Goal: Task Accomplishment & Management: Manage account settings

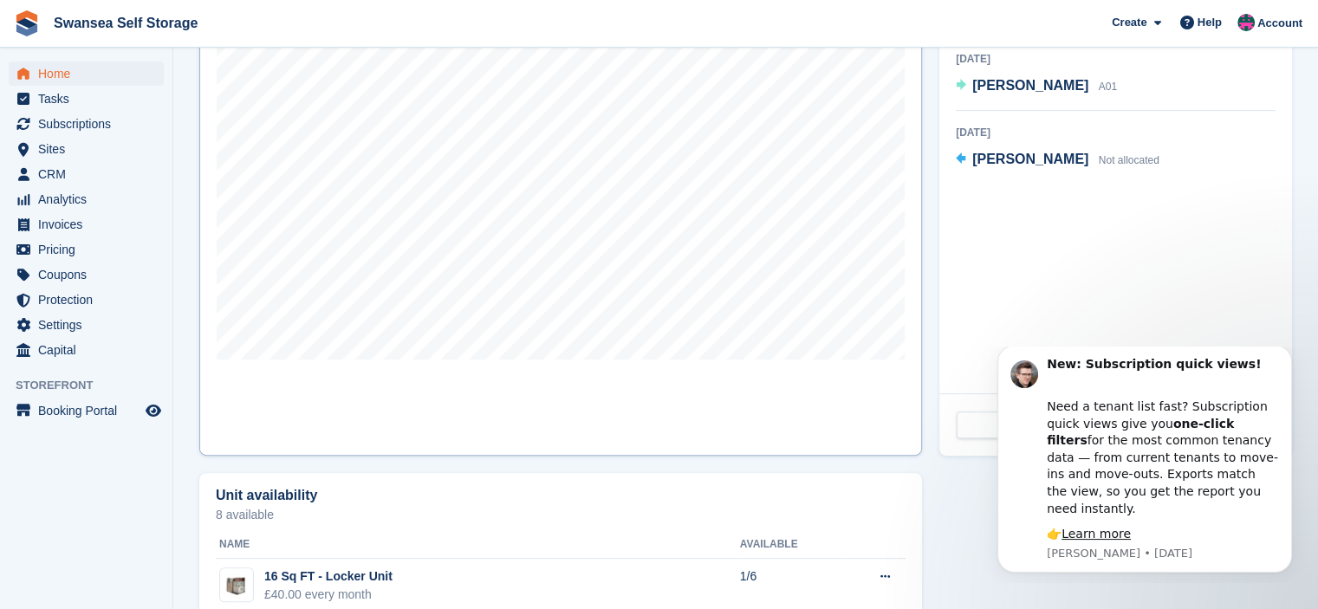
scroll to position [520, 0]
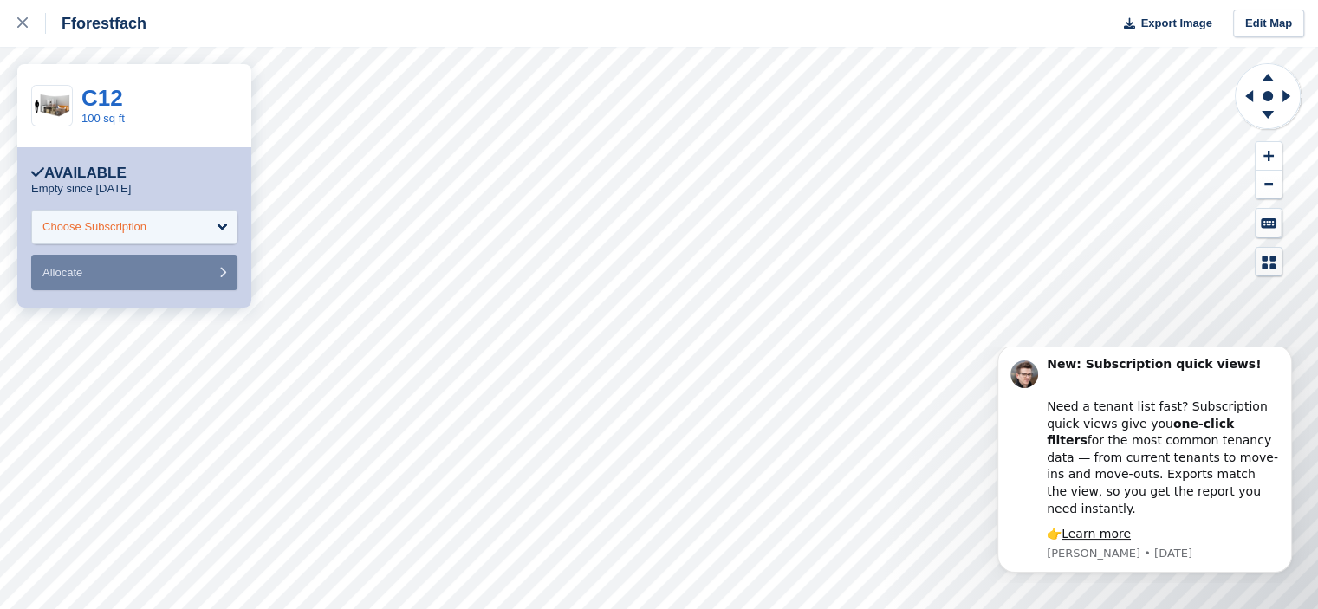
click at [228, 224] on div "Choose Subscription" at bounding box center [134, 227] width 206 height 35
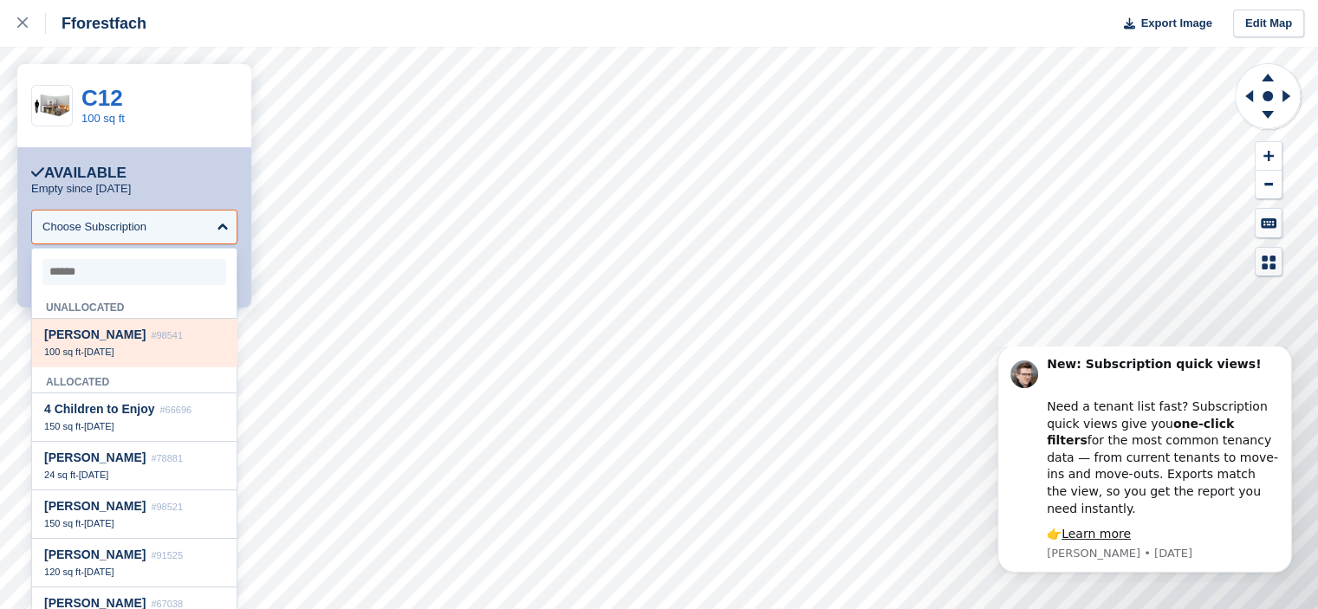
click at [159, 337] on div "Vicky Davies #98541" at bounding box center [134, 335] width 180 height 15
select select "*****"
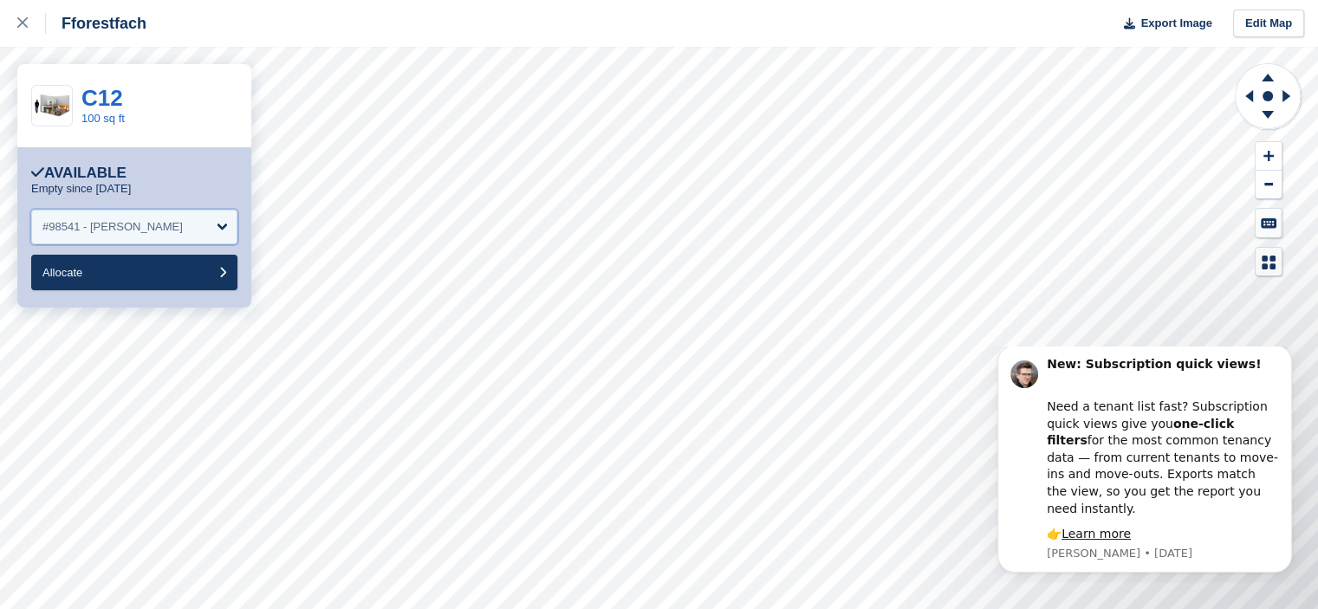
click at [223, 228] on div "#98541 - Vicky Davies" at bounding box center [134, 227] width 206 height 35
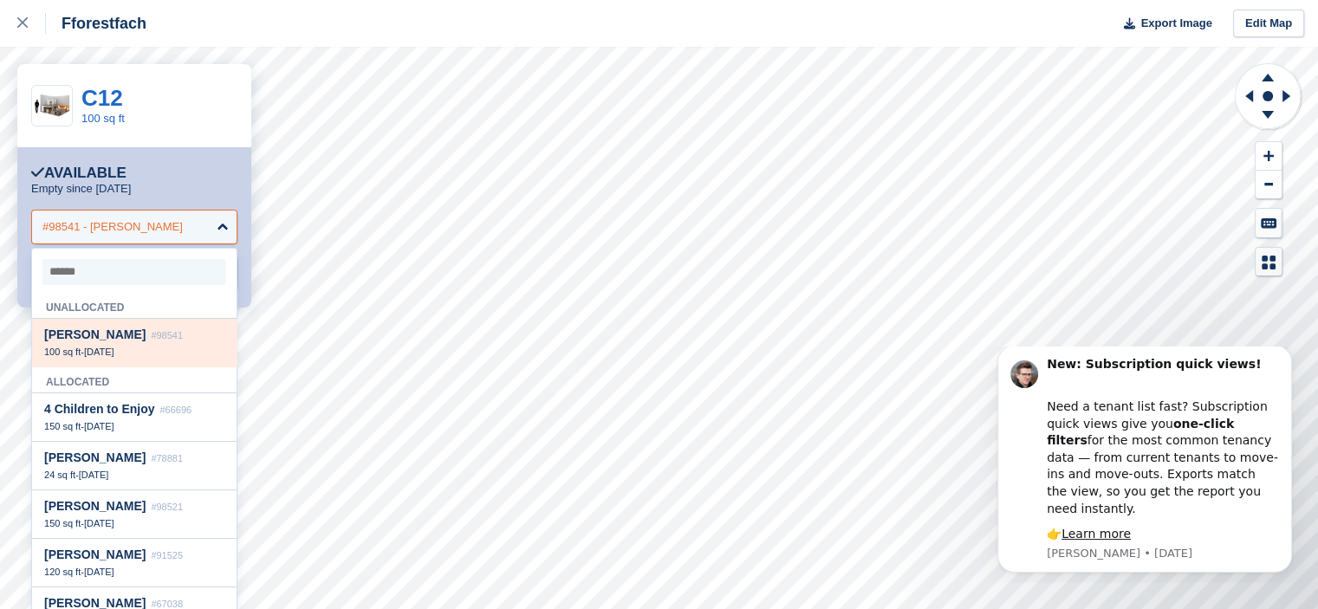
click at [173, 228] on div "#98541 - Vicky Davies" at bounding box center [134, 227] width 206 height 35
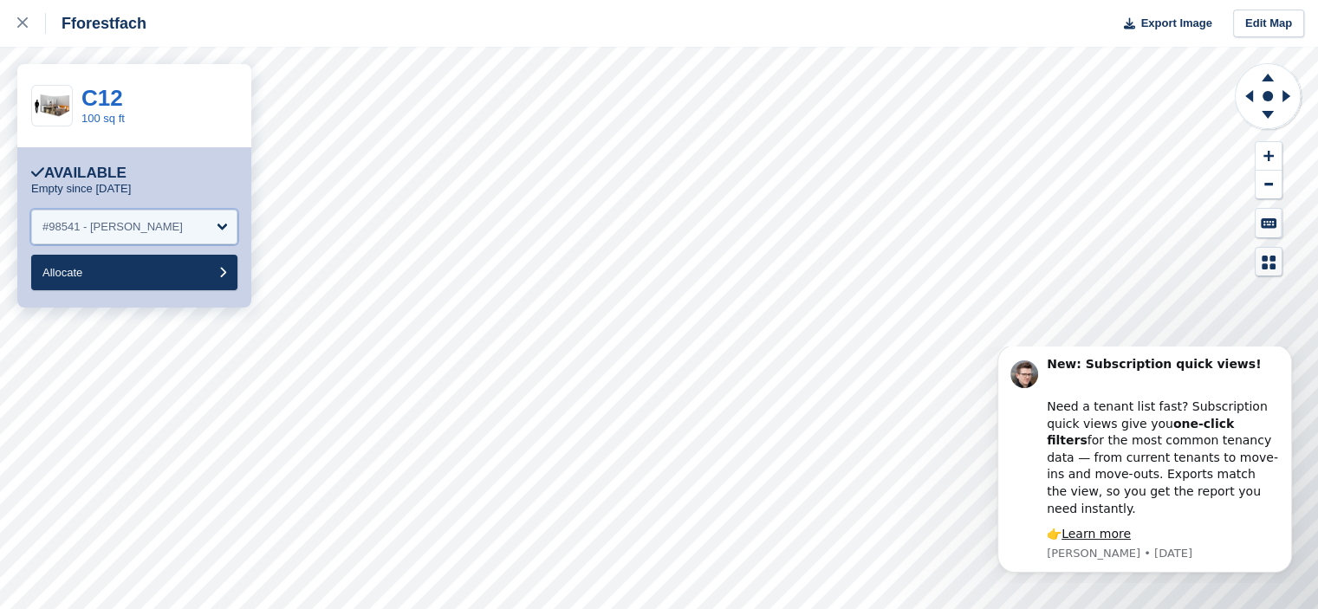
click at [173, 228] on div "#98541 - Vicky Davies" at bounding box center [134, 227] width 206 height 35
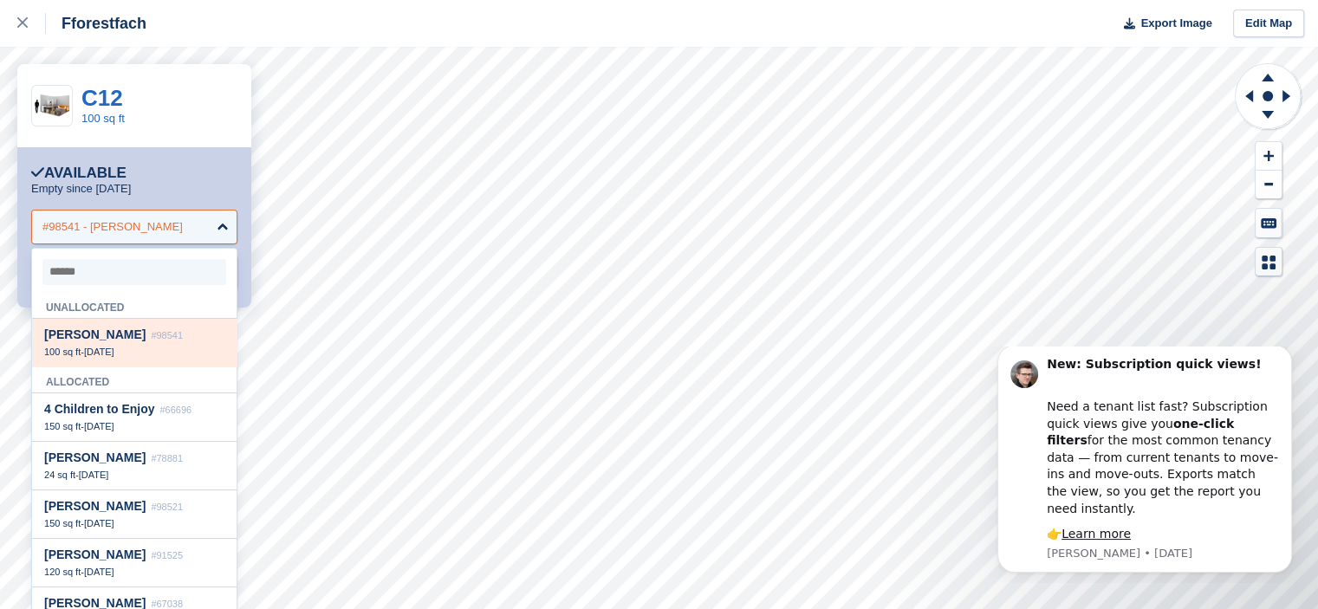
click at [171, 228] on div "#98541 - Vicky Davies" at bounding box center [134, 227] width 206 height 35
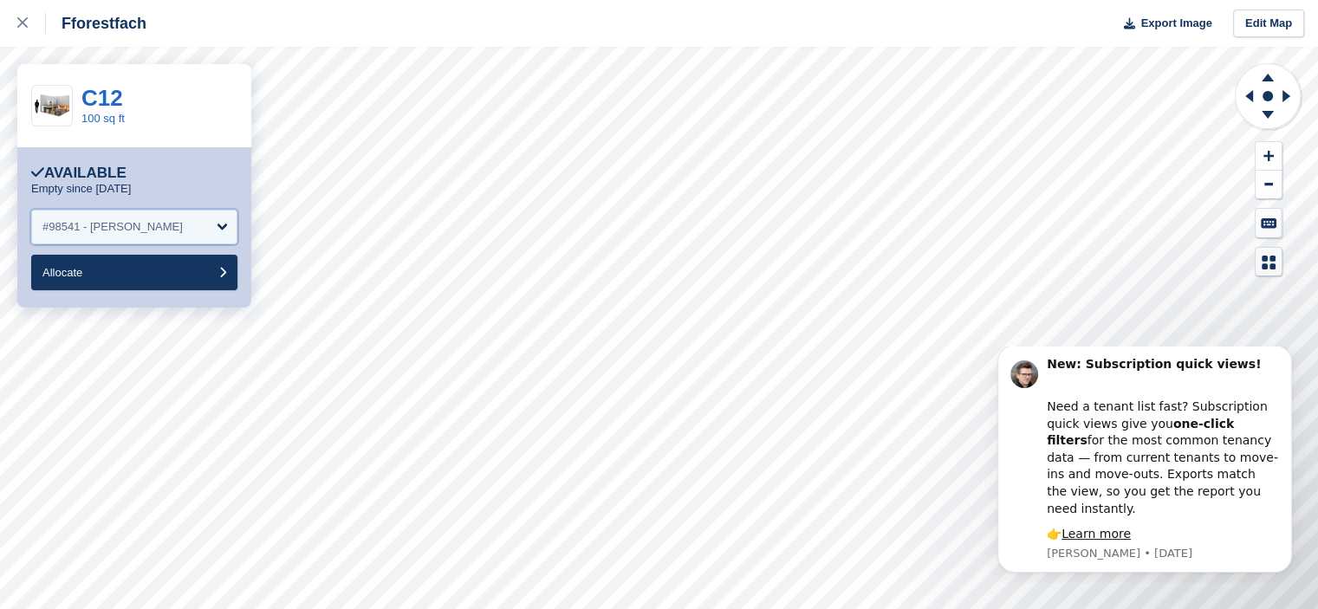
select select
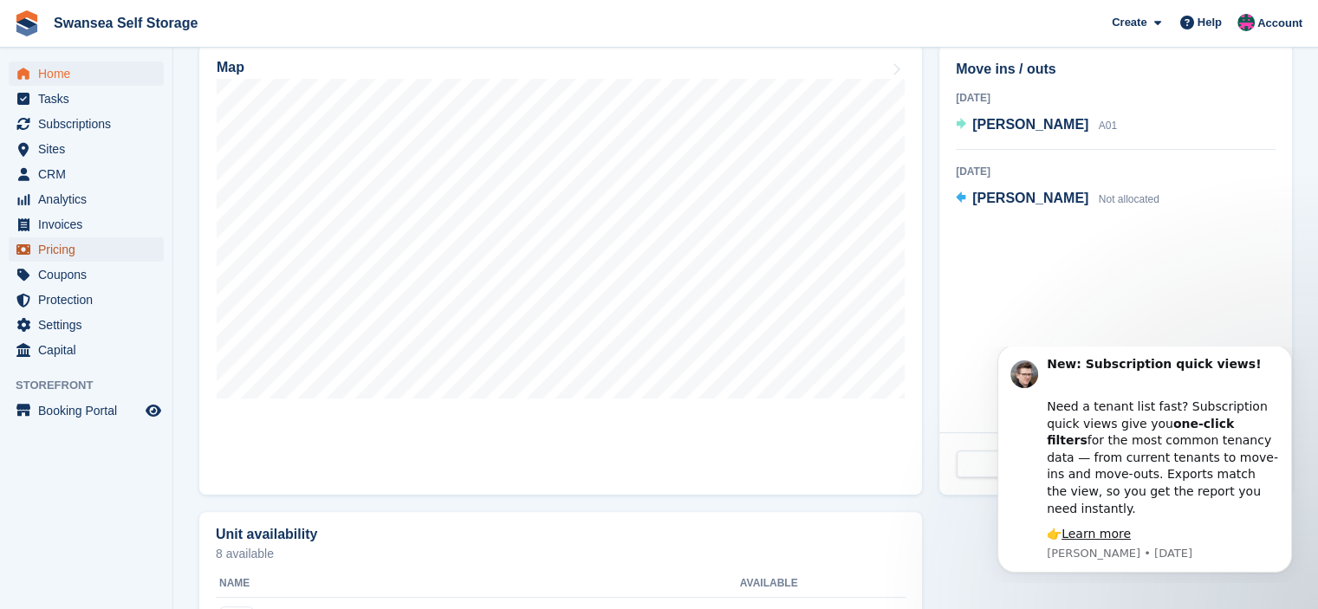
click at [54, 245] on span "Pricing" at bounding box center [90, 249] width 104 height 24
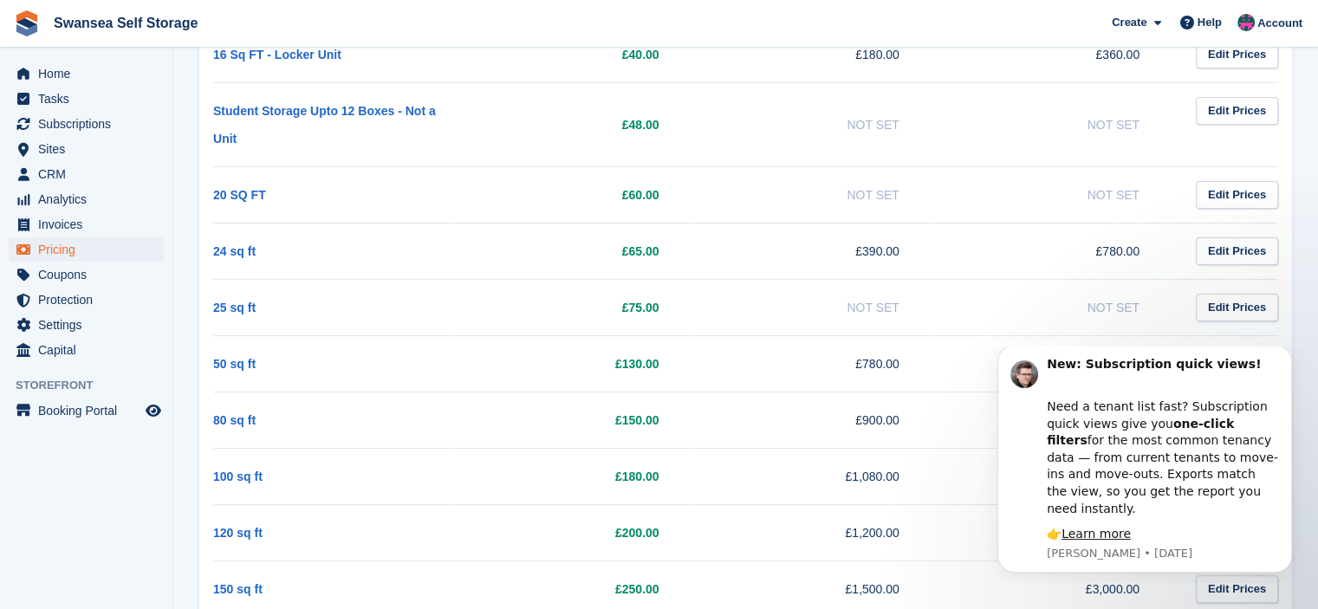
scroll to position [260, 0]
